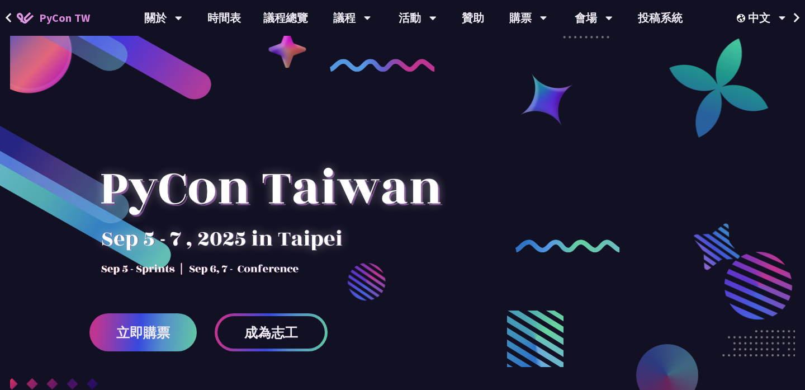
click at [182, 16] on div "活動" at bounding box center [163, 18] width 38 height 36
click at [182, 15] on div "活動" at bounding box center [163, 18] width 38 height 36
click at [182, 18] on icon at bounding box center [178, 17] width 7 height 11
click at [182, 21] on div "活動" at bounding box center [163, 18] width 38 height 36
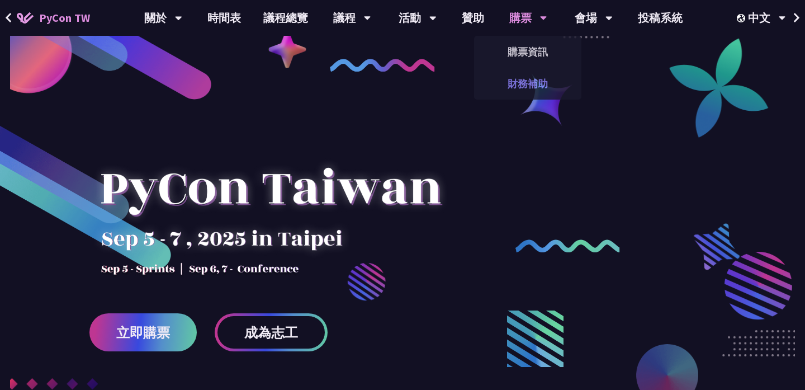
click at [489, 89] on link "財務補助" at bounding box center [527, 83] width 107 height 26
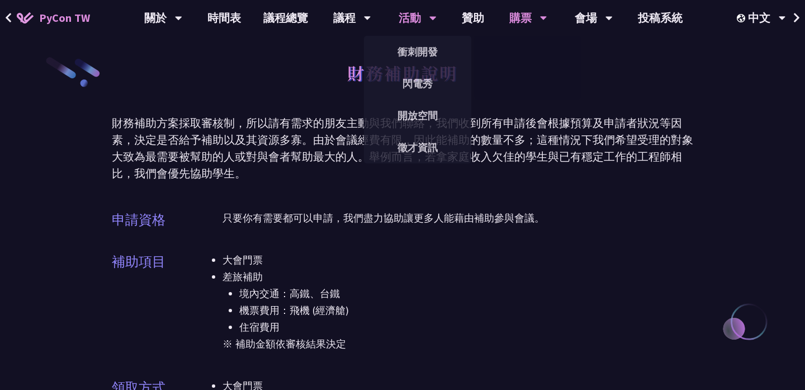
click at [182, 19] on div "活動" at bounding box center [163, 18] width 38 height 36
click at [422, 50] on link "衝刺開發" at bounding box center [417, 52] width 107 height 26
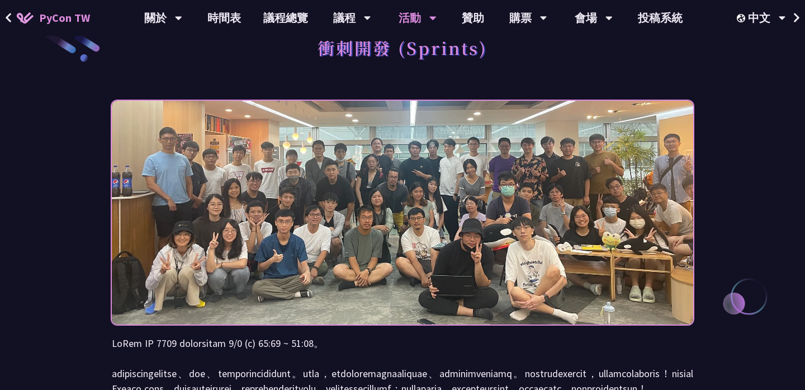
scroll to position [21, 0]
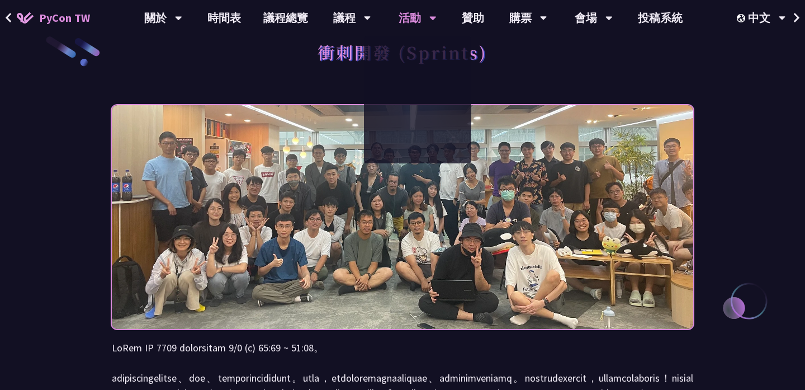
click at [554, 55] on div "衝刺開發 (Sprints)" at bounding box center [403, 64] width 582 height 59
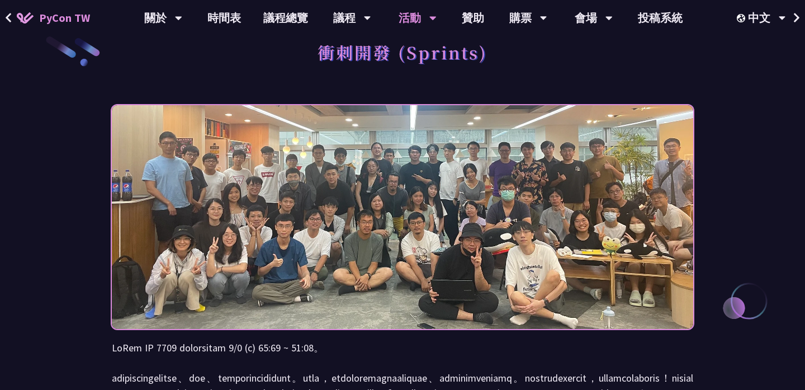
scroll to position [0, 0]
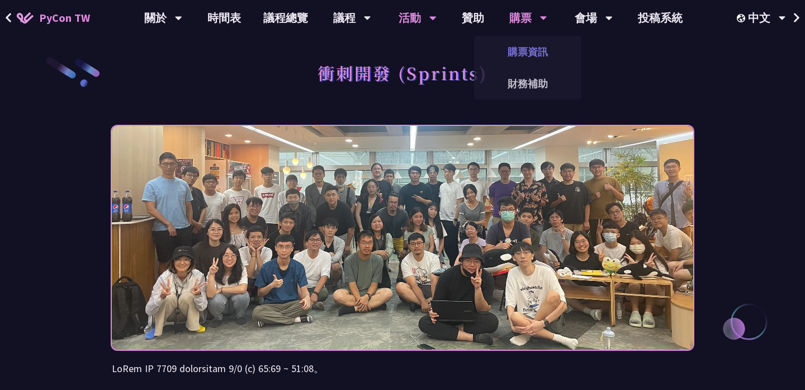
click at [531, 46] on link "購票資訊" at bounding box center [527, 52] width 107 height 26
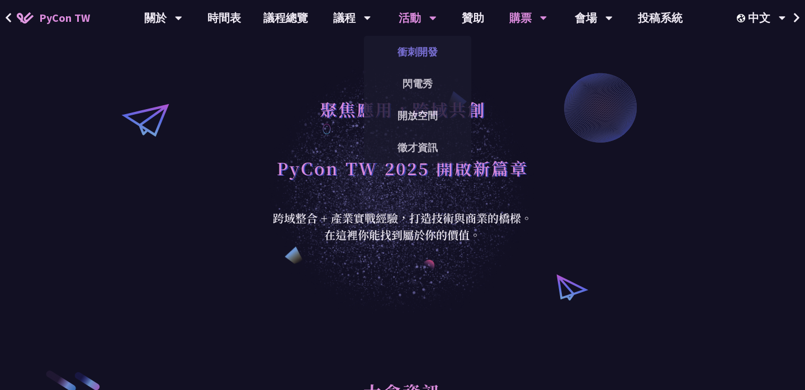
click at [427, 48] on link "衝刺開發" at bounding box center [417, 52] width 107 height 26
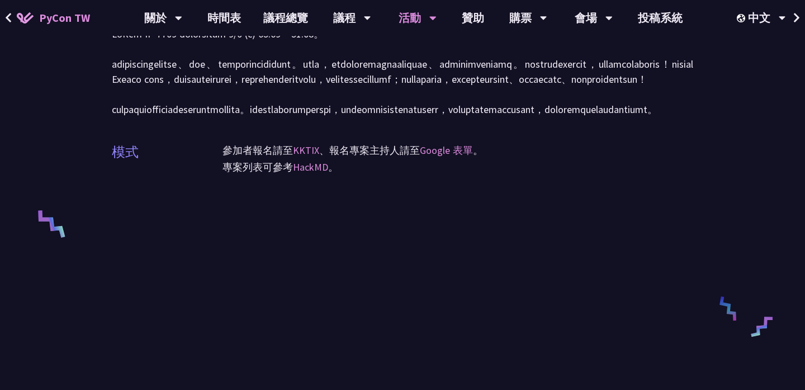
scroll to position [367, 0]
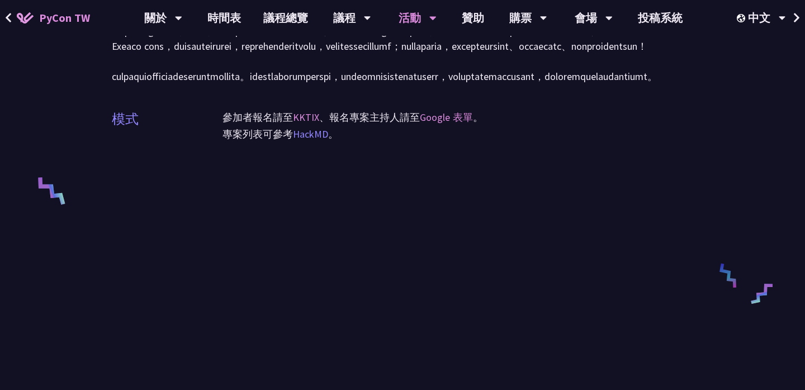
click at [324, 140] on link "HackMD" at bounding box center [310, 134] width 35 height 13
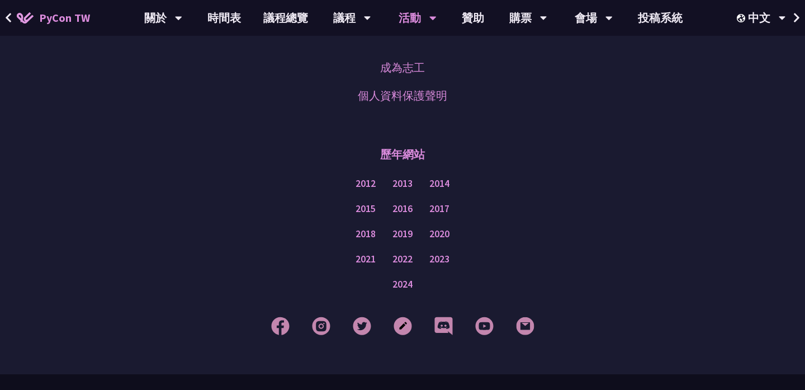
scroll to position [1029, 0]
